Goal: Register for event/course

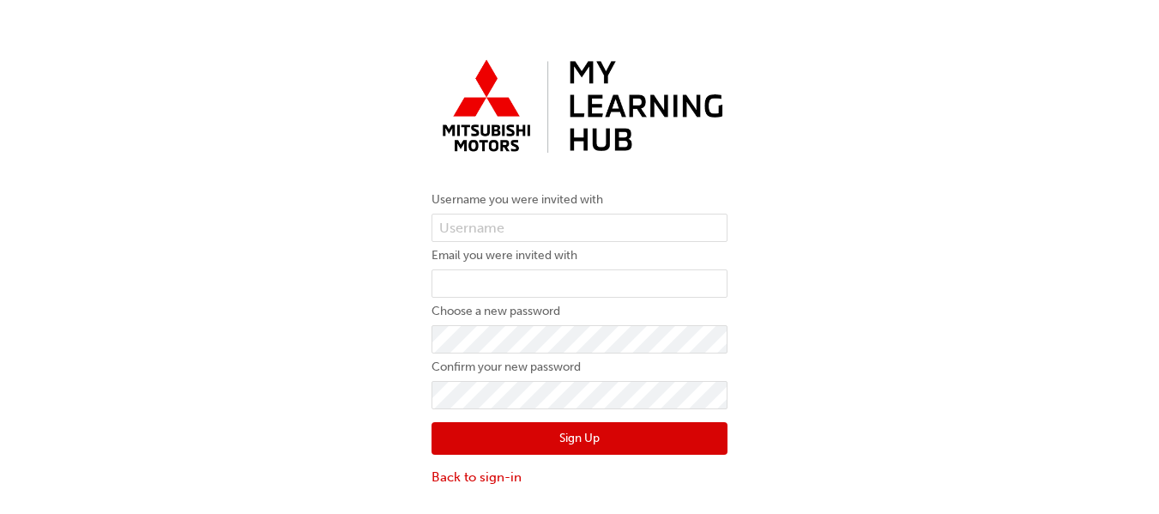
drag, startPoint x: 960, startPoint y: 3, endPoint x: 926, endPoint y: 158, distance: 158.0
click at [926, 159] on div "Username you were invited with Email you were invited with Choose a new passwor…" at bounding box center [579, 269] width 1159 height 461
drag, startPoint x: 133, startPoint y: 1, endPoint x: 1111, endPoint y: 126, distance: 985.7
click at [1111, 130] on div "Username you were invited with Email you were invited with Choose a new passwor…" at bounding box center [579, 269] width 1159 height 461
click at [533, 230] on input "text" at bounding box center [579, 228] width 296 height 29
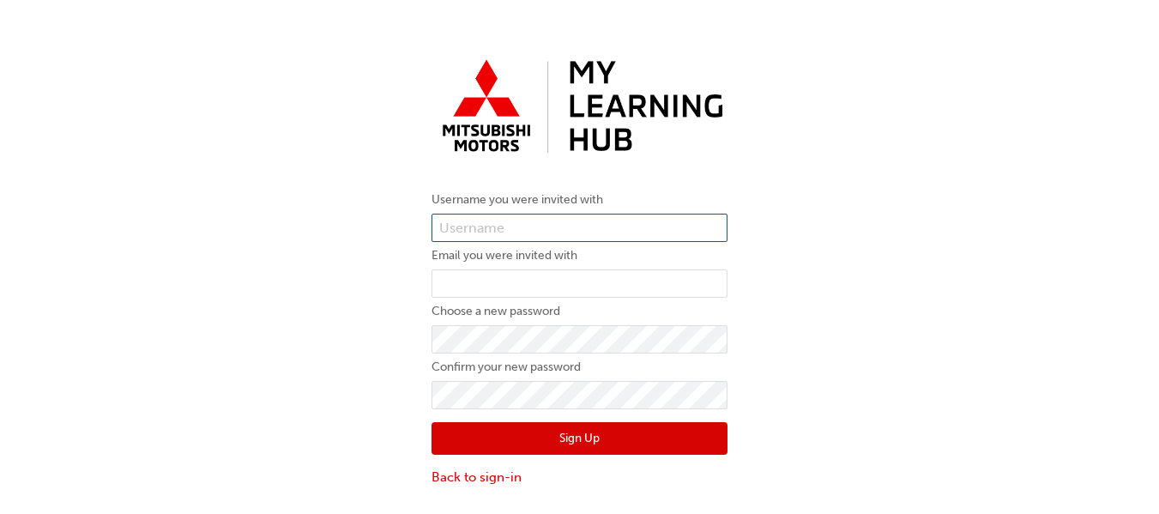
paste input "0005982318"
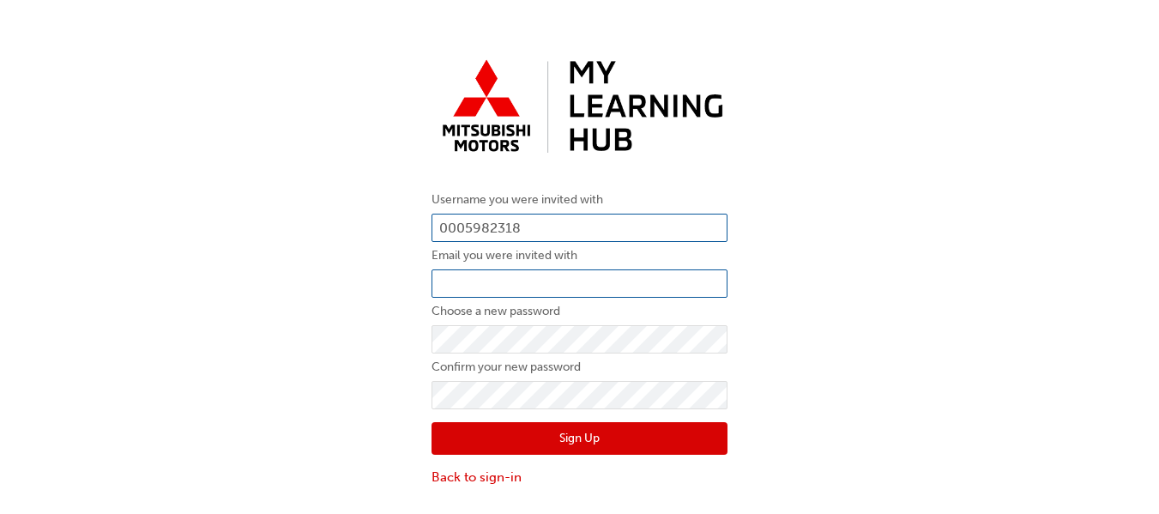
type input "0005982318"
click at [542, 281] on input "email" at bounding box center [579, 283] width 296 height 29
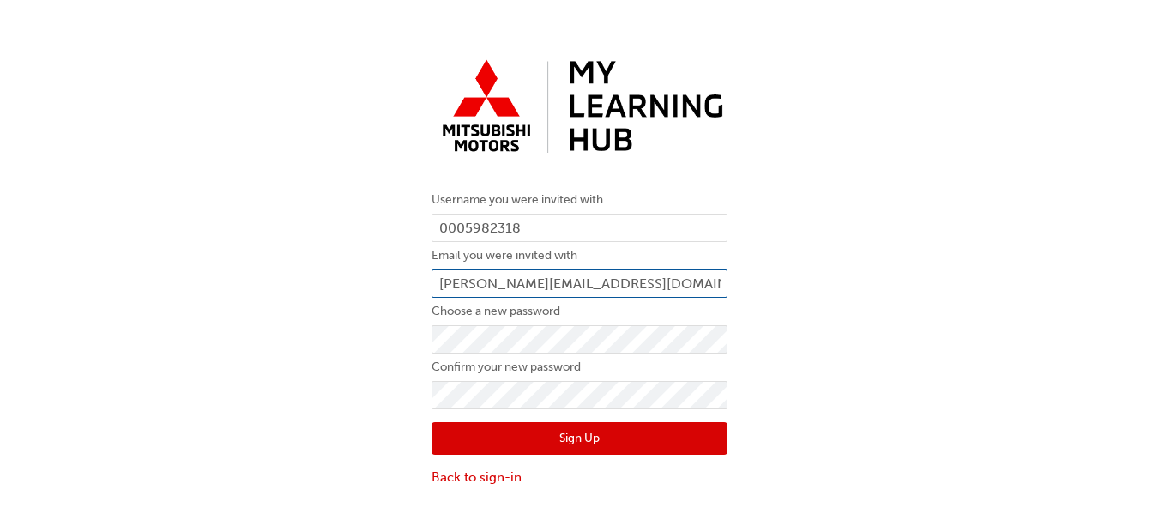
type input "[PERSON_NAME][EMAIL_ADDRESS][DOMAIN_NAME]"
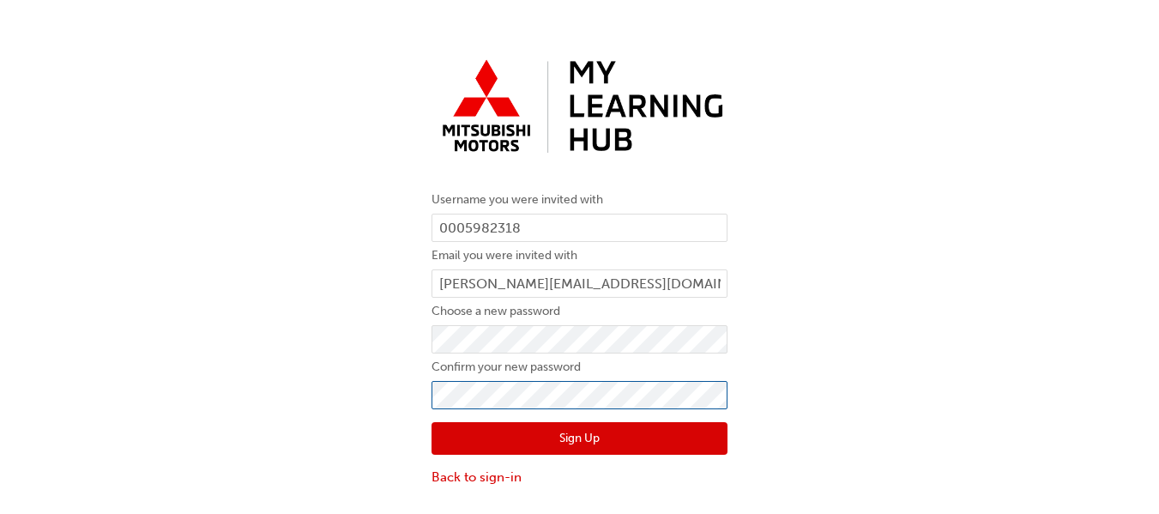
scroll to position [39, 0]
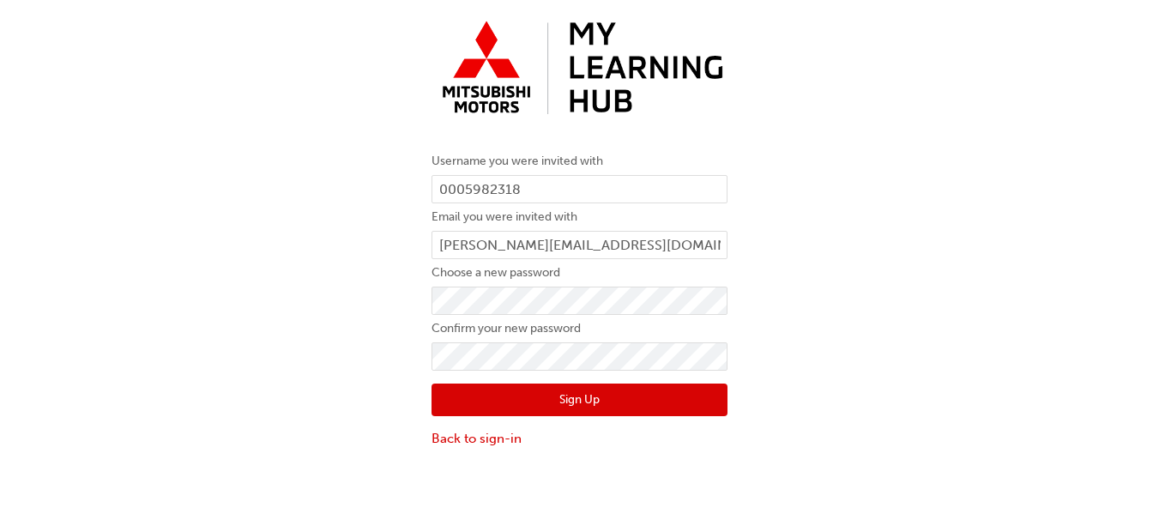
click at [585, 402] on button "Sign Up" at bounding box center [579, 399] width 296 height 33
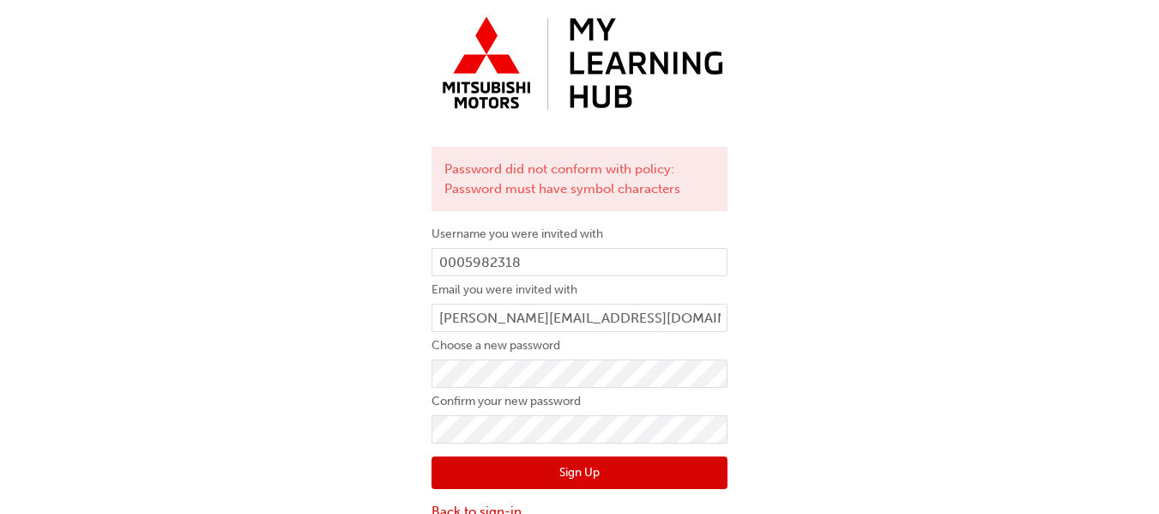
scroll to position [63, 0]
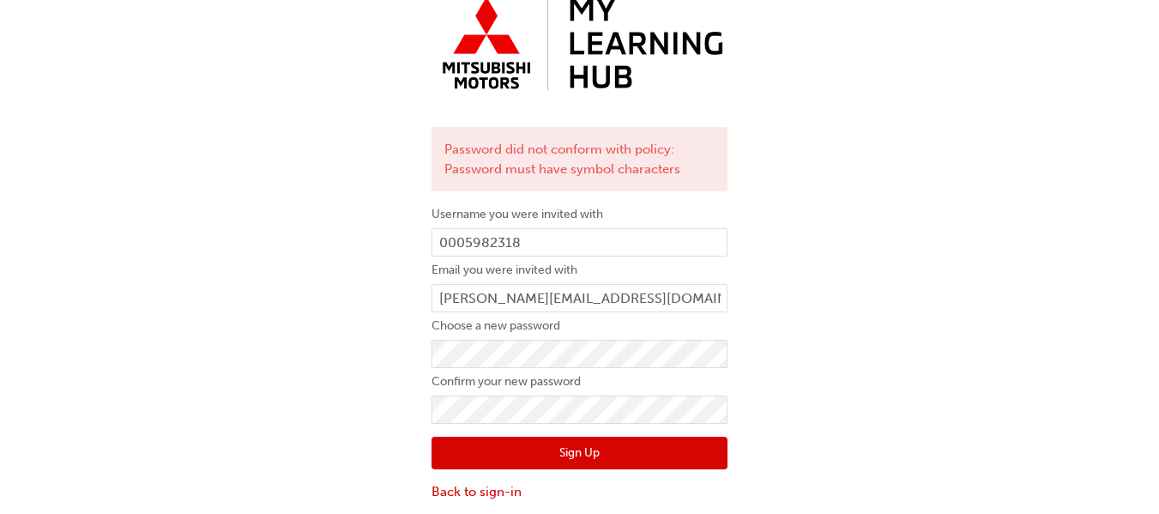
click at [591, 458] on button "Sign Up" at bounding box center [579, 453] width 296 height 33
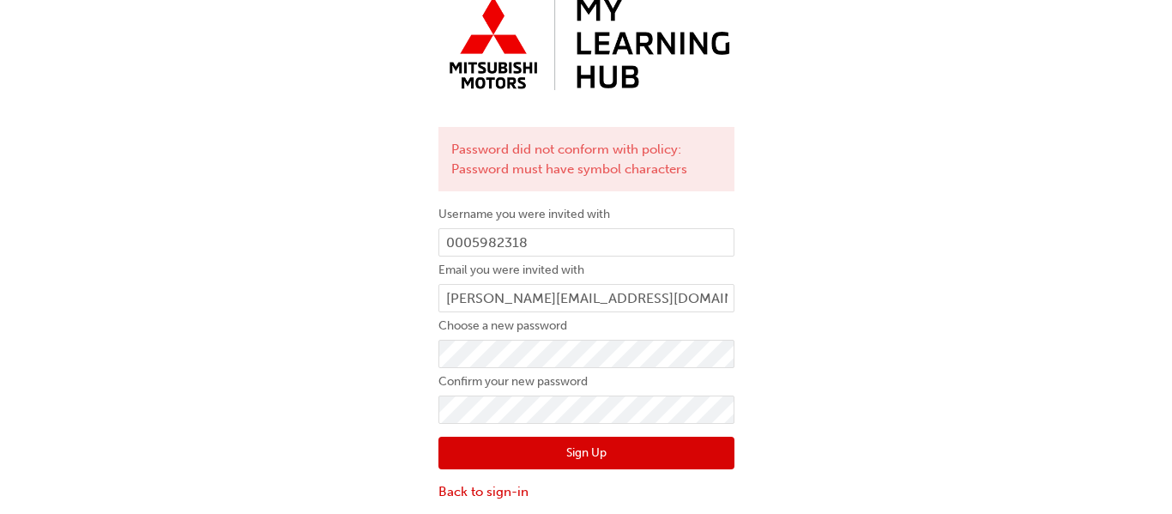
scroll to position [0, 0]
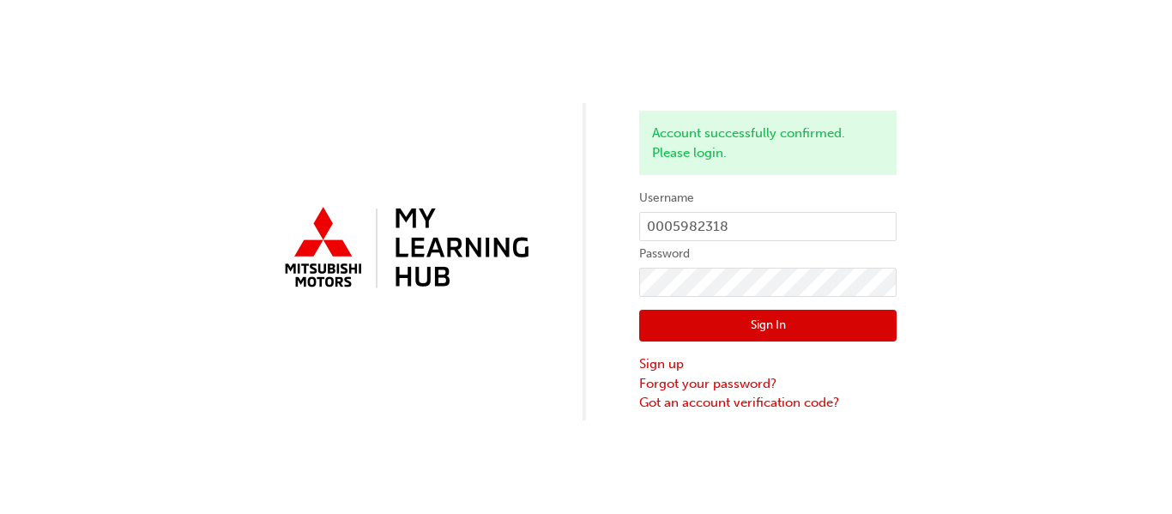
click at [780, 329] on button "Sign In" at bounding box center [767, 326] width 257 height 33
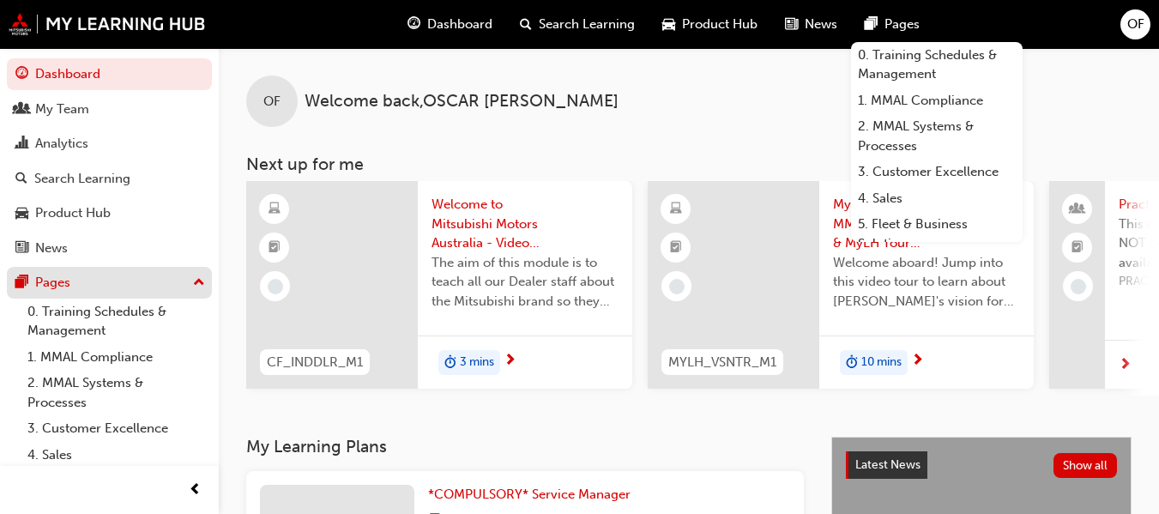
click at [193, 282] on span "up-icon" at bounding box center [199, 283] width 12 height 22
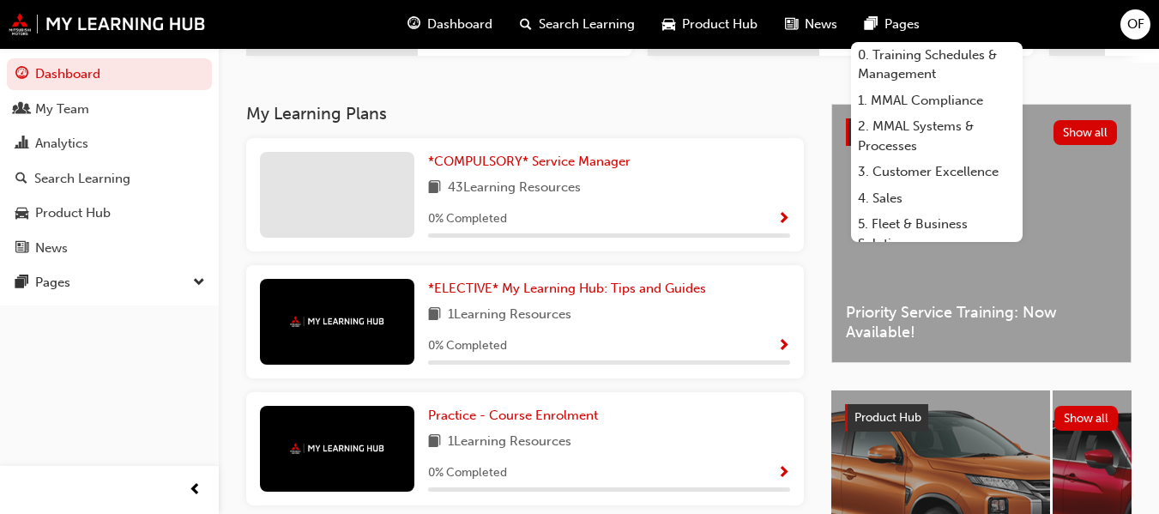
scroll to position [343, 0]
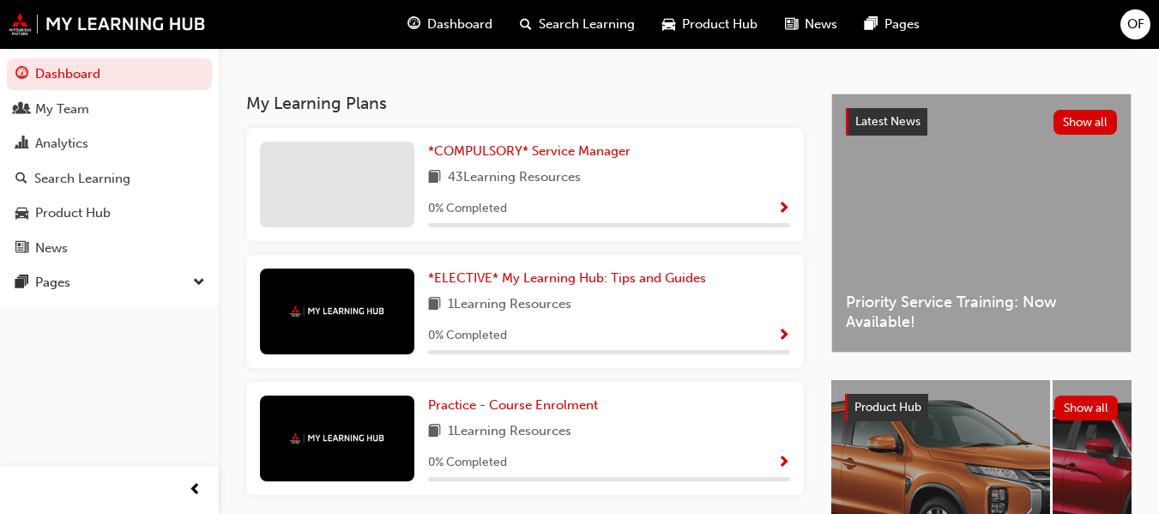
click at [785, 211] on span "Show Progress" at bounding box center [783, 209] width 13 height 15
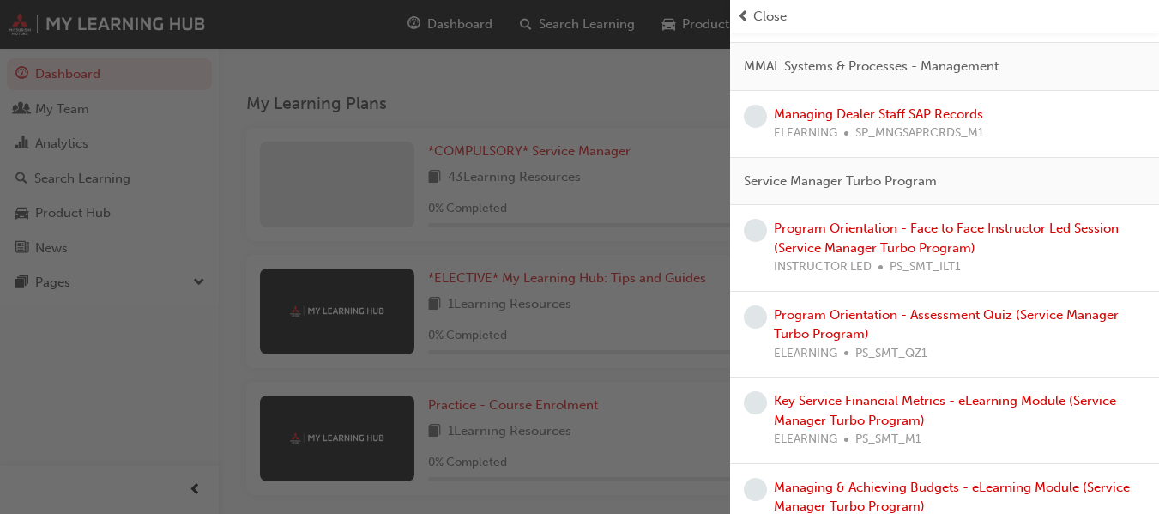
scroll to position [2401, 0]
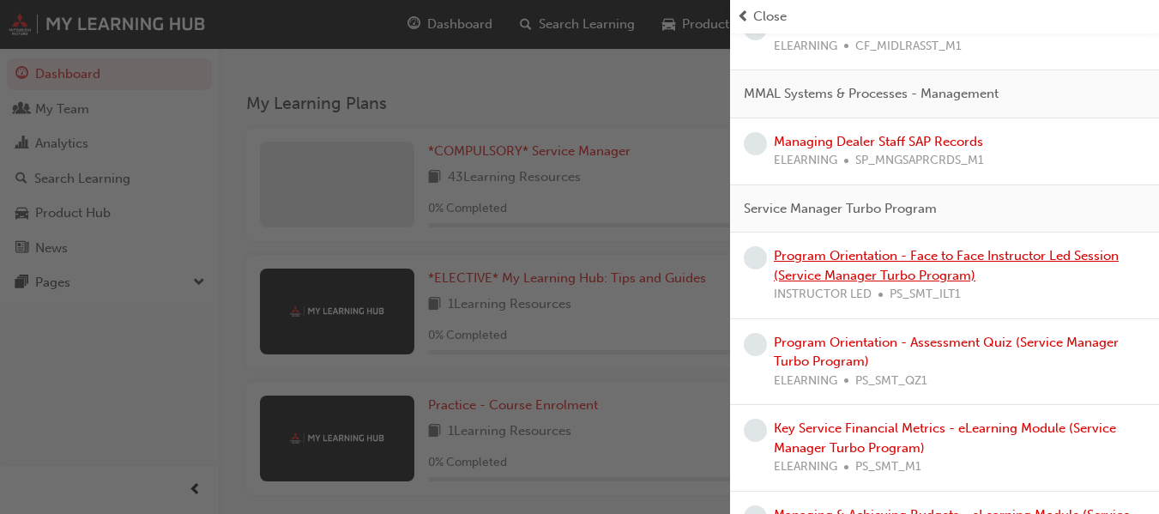
click at [961, 275] on link "Program Orientation - Face to Face Instructor Led Session (Service Manager Turb…" at bounding box center [946, 265] width 345 height 35
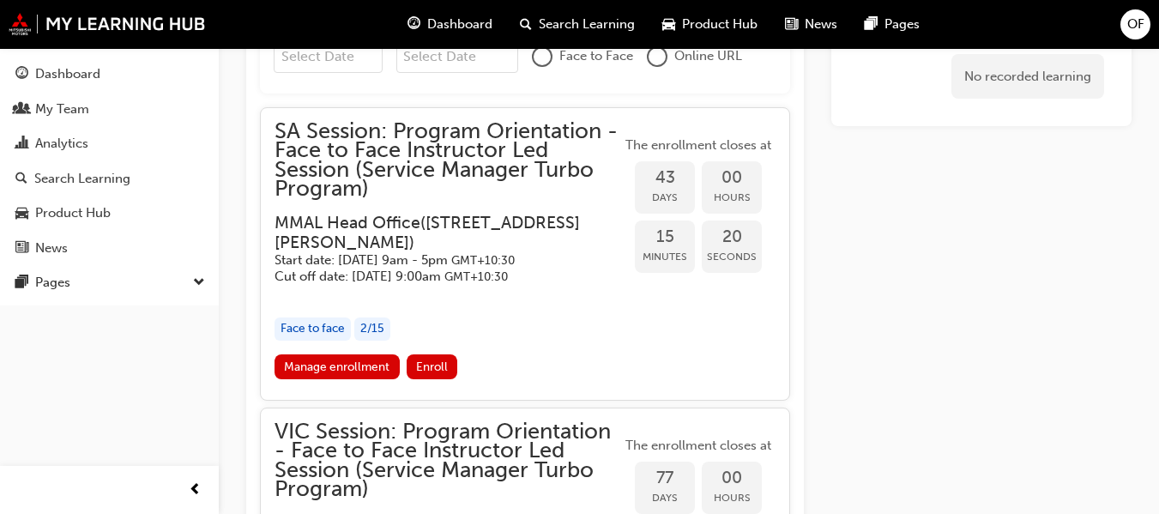
scroll to position [1567, 0]
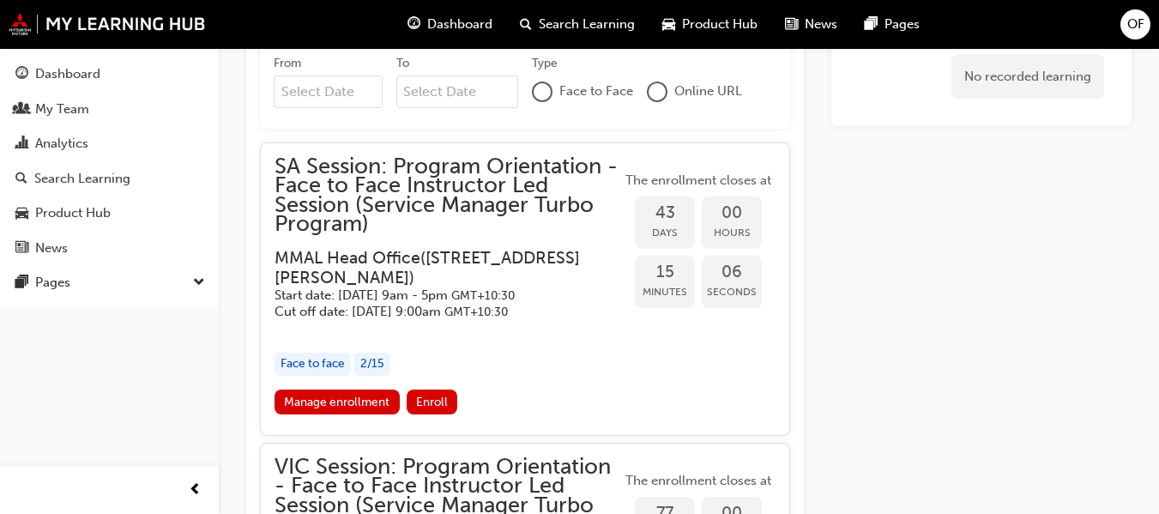
click at [841, 195] on div "No recorded learning" at bounding box center [981, 153] width 300 height 3057
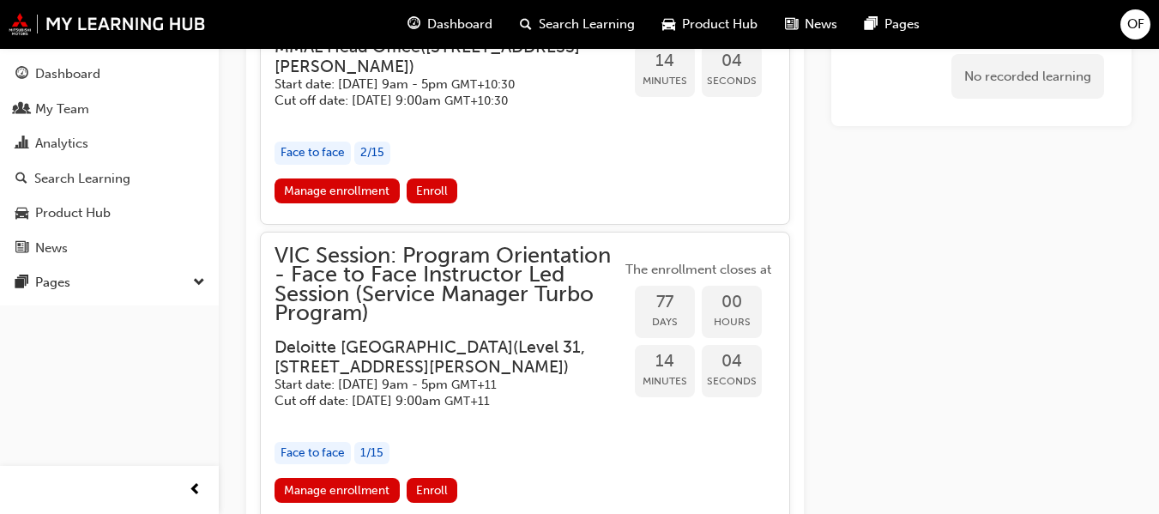
scroll to position [1824, 0]
